Goal: Task Accomplishment & Management: Complete application form

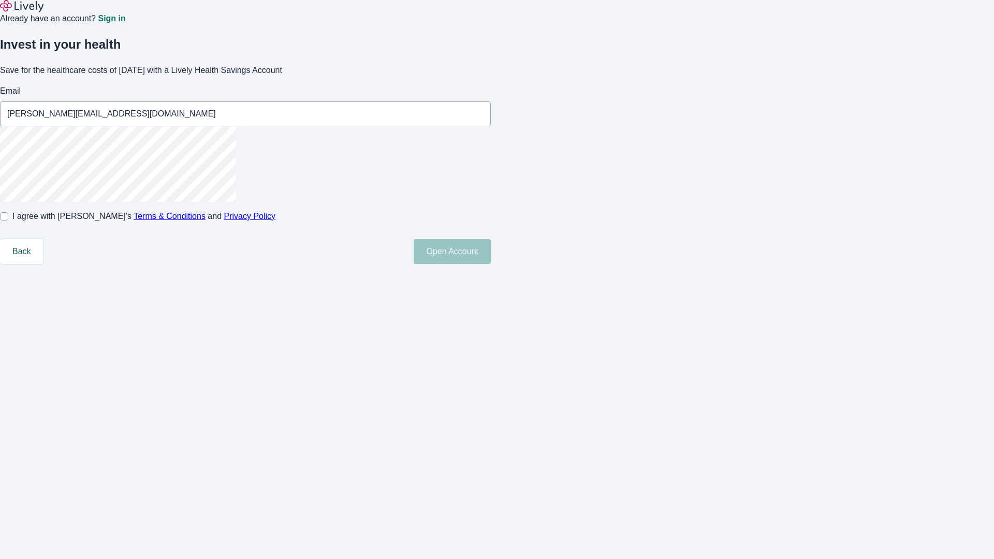
click at [8, 221] on input "I agree with Lively’s Terms & Conditions and Privacy Policy" at bounding box center [4, 216] width 8 height 8
checkbox input "true"
click at [491, 264] on button "Open Account" at bounding box center [452, 251] width 77 height 25
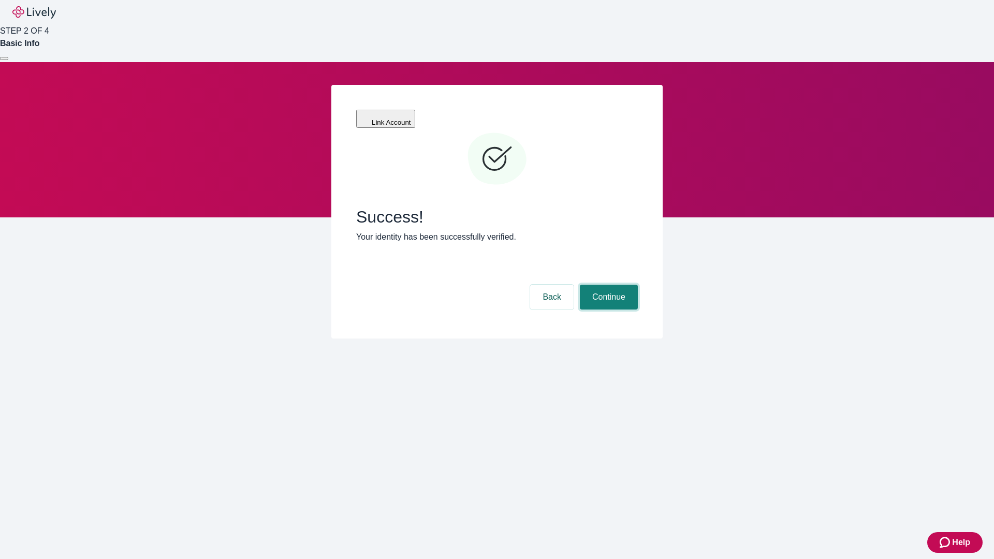
click at [607, 285] on button "Continue" at bounding box center [609, 297] width 58 height 25
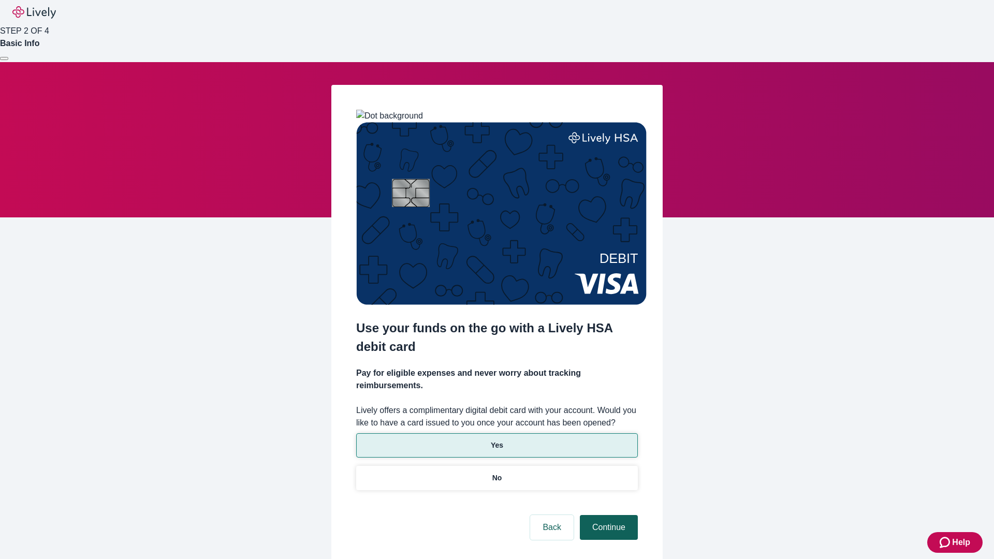
click at [497, 473] on p "No" at bounding box center [498, 478] width 10 height 11
click at [607, 515] on button "Continue" at bounding box center [609, 527] width 58 height 25
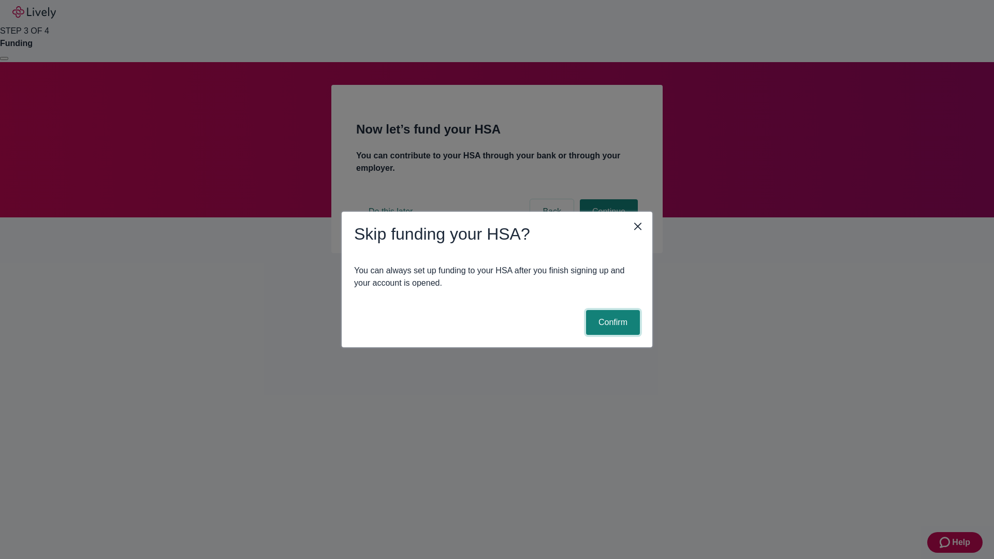
click at [612, 323] on button "Confirm" at bounding box center [613, 322] width 54 height 25
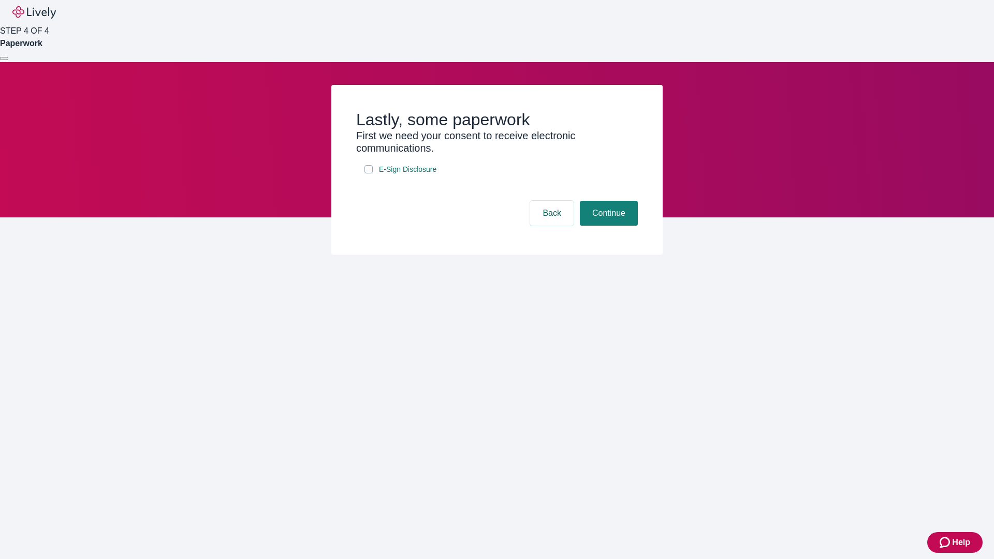
click at [369, 173] on input "E-Sign Disclosure" at bounding box center [369, 169] width 8 height 8
checkbox input "true"
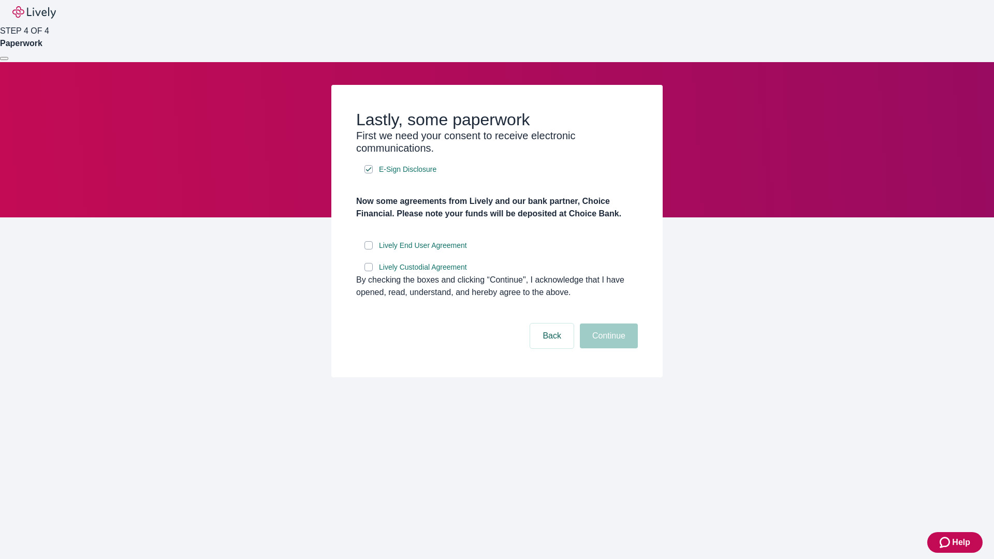
click at [369, 250] on input "Lively End User Agreement" at bounding box center [369, 245] width 8 height 8
checkbox input "true"
click at [369, 271] on input "Lively Custodial Agreement" at bounding box center [369, 267] width 8 height 8
checkbox input "true"
click at [607, 349] on button "Continue" at bounding box center [609, 336] width 58 height 25
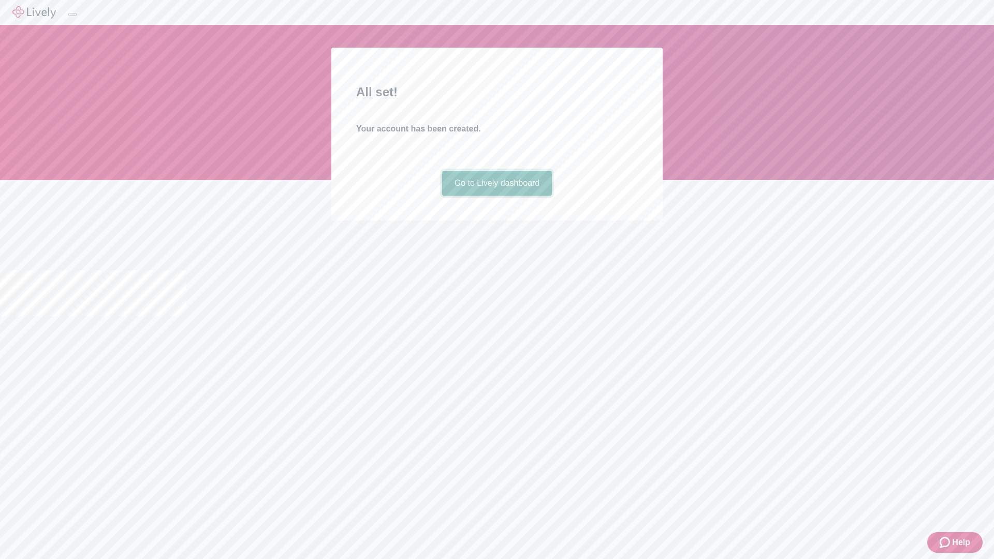
click at [497, 196] on link "Go to Lively dashboard" at bounding box center [497, 183] width 110 height 25
